Goal: Task Accomplishment & Management: Use online tool/utility

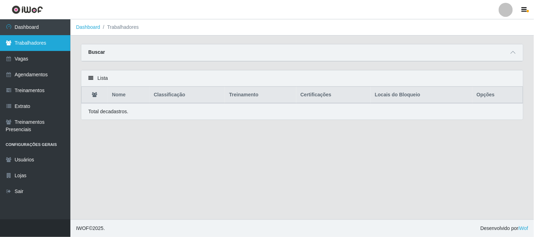
drag, startPoint x: 32, startPoint y: 31, endPoint x: 69, endPoint y: 40, distance: 38.9
click at [32, 31] on link "Dashboard" at bounding box center [35, 27] width 70 height 16
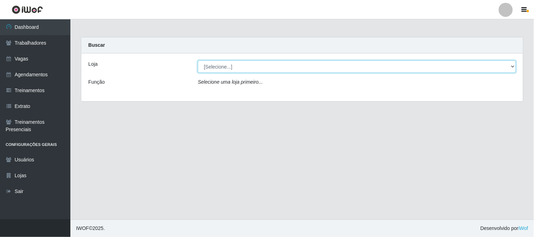
click at [213, 66] on select "[Selecione...] Sapore D'italia" at bounding box center [357, 67] width 318 height 12
select select "266"
click at [198, 61] on select "[Selecione...] Sapore D'italia" at bounding box center [357, 67] width 318 height 12
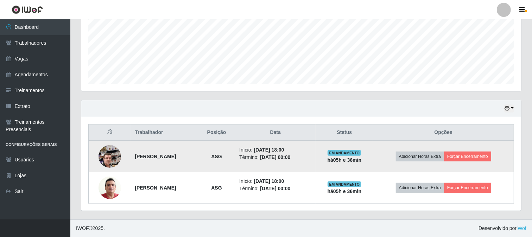
scroll to position [146, 440]
click at [464, 153] on button "Forçar Encerramento" at bounding box center [467, 157] width 47 height 10
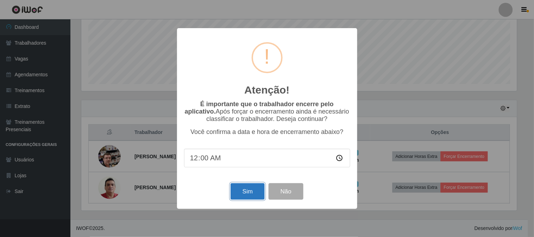
click at [248, 186] on button "Sim" at bounding box center [248, 191] width 34 height 17
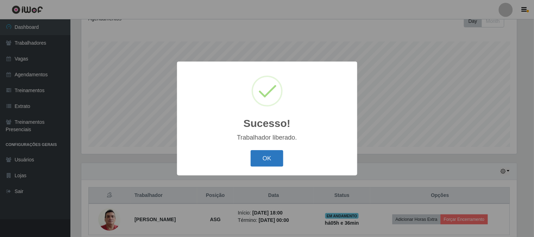
click at [270, 164] on button "OK" at bounding box center [267, 158] width 33 height 17
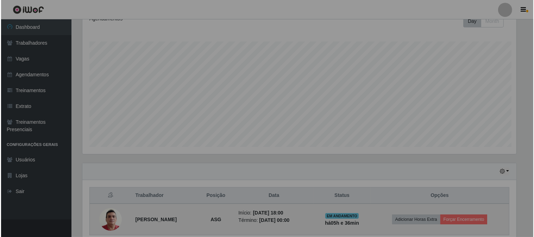
scroll to position [146, 440]
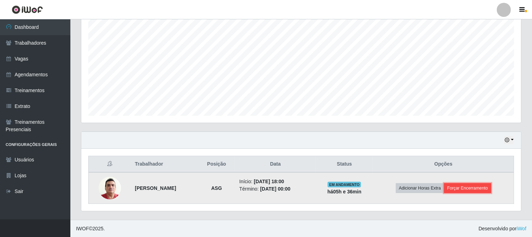
click at [465, 185] on button "Forçar Encerramento" at bounding box center [467, 188] width 47 height 10
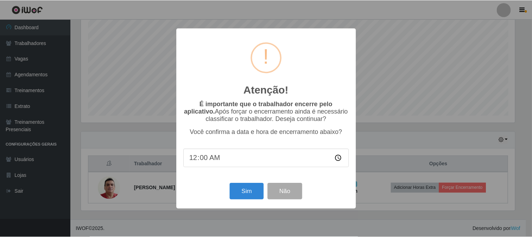
scroll to position [146, 436]
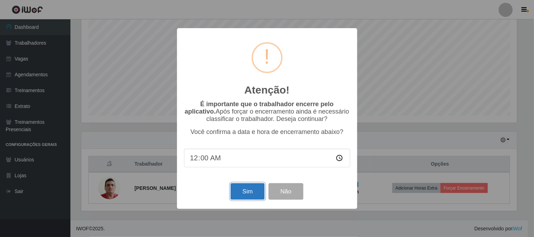
click at [248, 192] on button "Sim" at bounding box center [248, 191] width 34 height 17
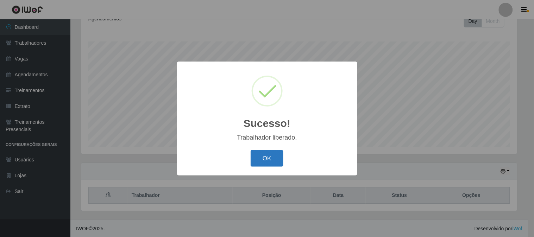
click at [268, 158] on button "OK" at bounding box center [267, 158] width 33 height 17
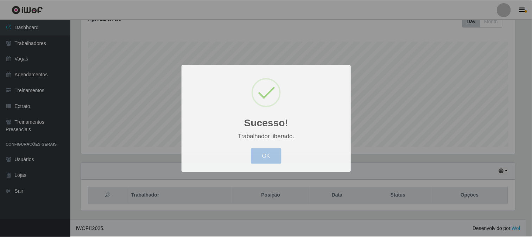
scroll to position [146, 440]
